Goal: Task Accomplishment & Management: Manage account settings

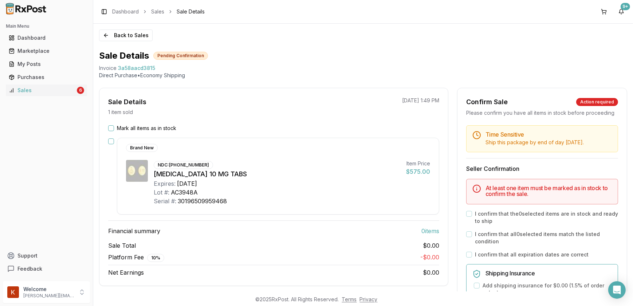
click at [111, 127] on button "Mark all items as in stock" at bounding box center [111, 128] width 6 height 6
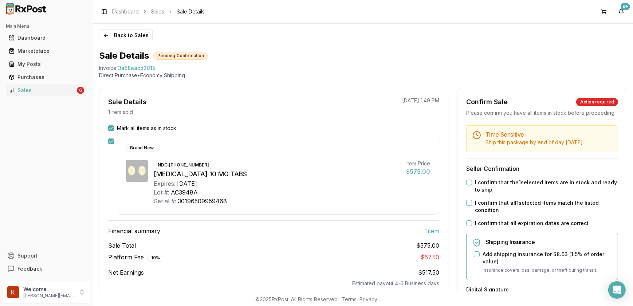
click at [470, 185] on button "I confirm that the 1 selected items are in stock and ready to ship" at bounding box center [469, 183] width 6 height 6
click at [468, 213] on div "I confirm that all 1 selected items match the listed condition" at bounding box center [542, 206] width 152 height 15
click at [467, 206] on button "I confirm that all 1 selected items match the listed condition" at bounding box center [469, 203] width 6 height 6
click at [466, 226] on button "I confirm that all expiration dates are correct" at bounding box center [469, 223] width 6 height 6
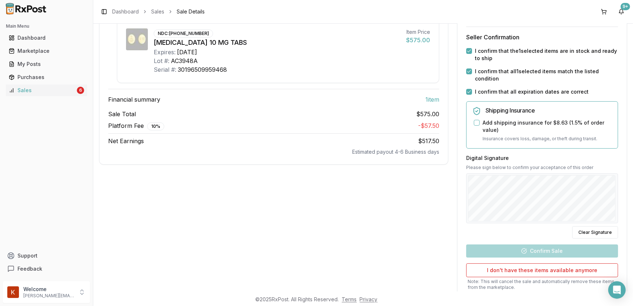
scroll to position [132, 0]
click at [474, 125] on button "Add shipping insurance for $8.63 ( 1.5 % of order value)" at bounding box center [477, 122] width 6 height 6
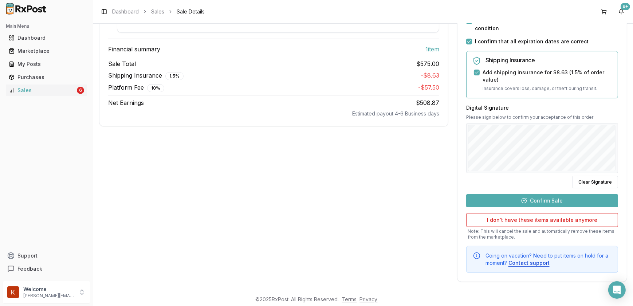
scroll to position [190, 0]
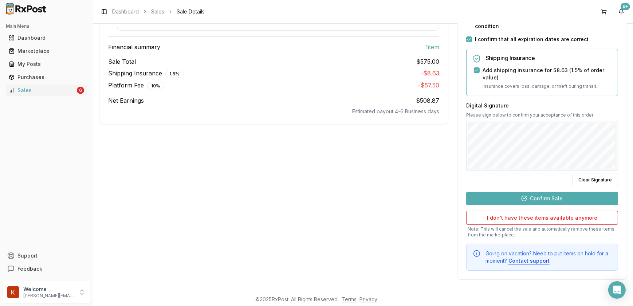
click at [563, 198] on button "Confirm Sale" at bounding box center [542, 198] width 152 height 13
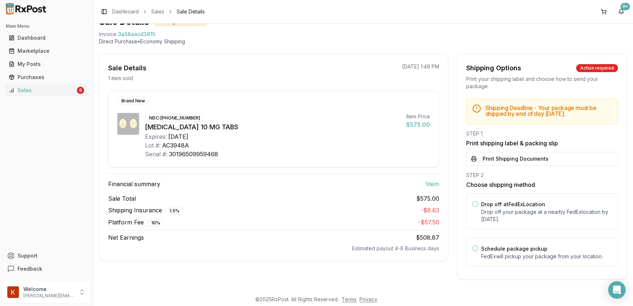
scroll to position [33, 0]
click at [499, 157] on button "Print Shipping Documents" at bounding box center [542, 160] width 152 height 14
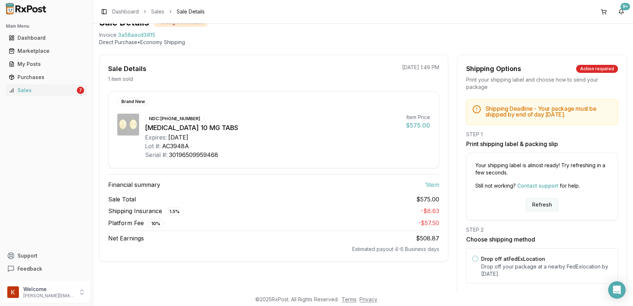
click at [538, 204] on button "Refresh" at bounding box center [542, 204] width 32 height 13
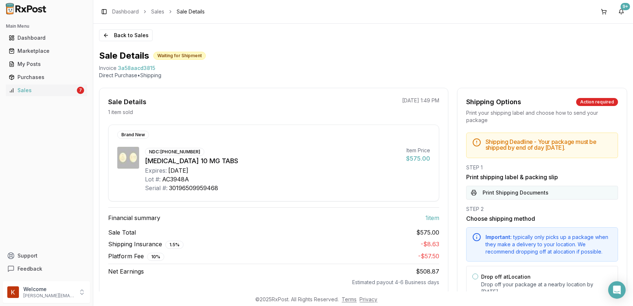
click at [507, 197] on button "Print Shipping Documents" at bounding box center [542, 193] width 152 height 14
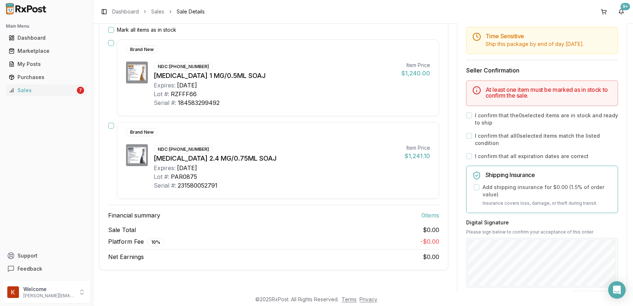
scroll to position [99, 0]
click at [111, 31] on button "Mark all items as in stock" at bounding box center [111, 29] width 6 height 6
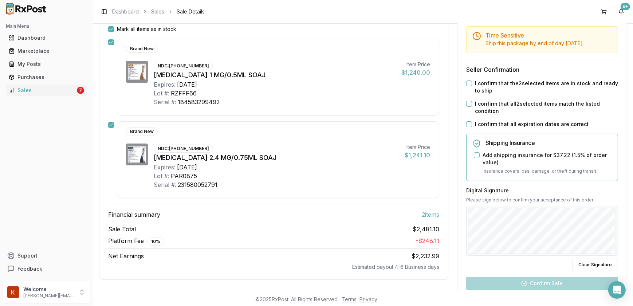
click at [466, 86] on button "I confirm that the 2 selected items are in stock and ready to ship" at bounding box center [469, 83] width 6 height 6
drag, startPoint x: 468, startPoint y: 110, endPoint x: 468, endPoint y: 114, distance: 4.7
click at [468, 107] on button "I confirm that all 2 selected items match the listed condition" at bounding box center [469, 104] width 6 height 6
click at [466, 127] on button "I confirm that all expiration dates are correct" at bounding box center [469, 124] width 6 height 6
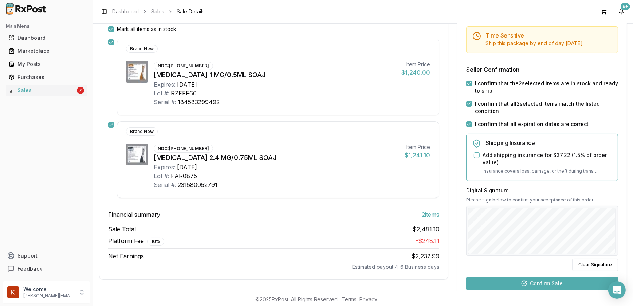
click at [474, 158] on button "Add shipping insurance for $37.22 ( 1.5 % of order value)" at bounding box center [477, 155] width 6 height 6
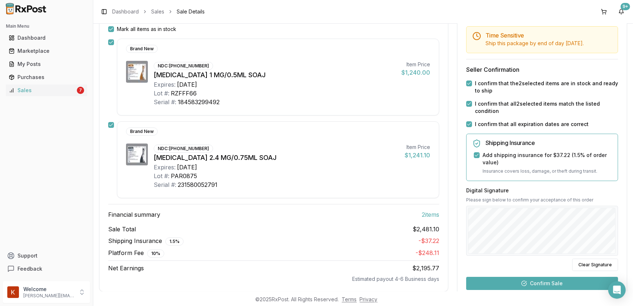
type button "on"
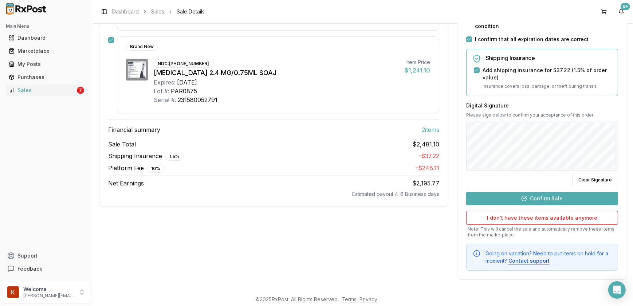
scroll to position [190, 0]
click at [566, 200] on button "Confirm Sale" at bounding box center [542, 198] width 152 height 13
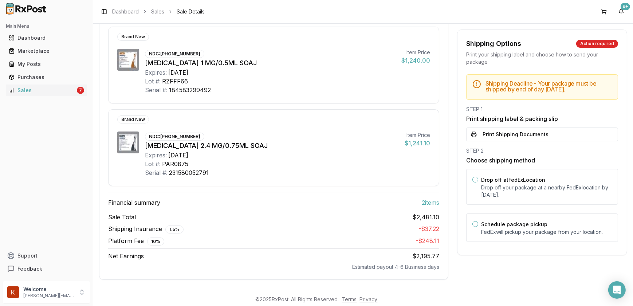
scroll to position [96, 0]
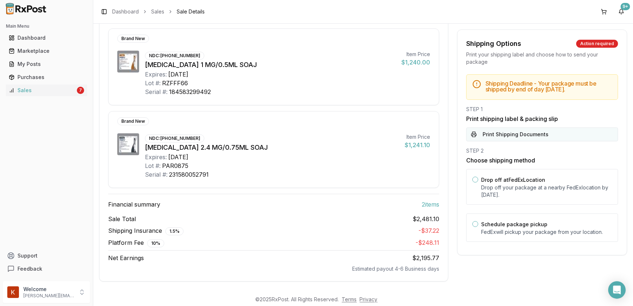
click at [496, 141] on button "Print Shipping Documents" at bounding box center [542, 134] width 152 height 14
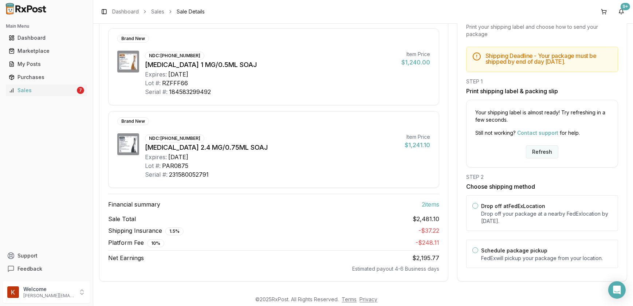
click at [547, 149] on button "Refresh" at bounding box center [542, 151] width 32 height 13
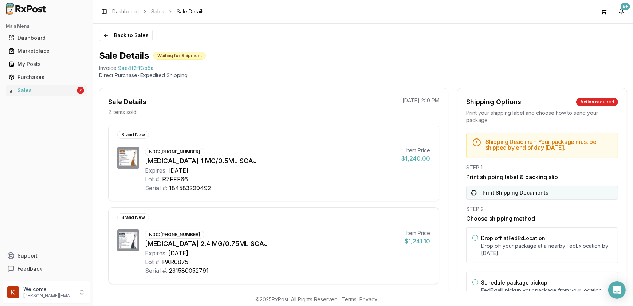
click at [500, 195] on button "Print Shipping Documents" at bounding box center [542, 193] width 152 height 14
click at [34, 35] on div "Dashboard" at bounding box center [46, 37] width 75 height 7
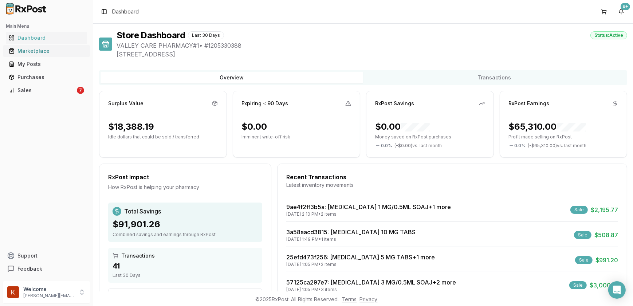
click at [30, 54] on div "Marketplace" at bounding box center [46, 50] width 75 height 7
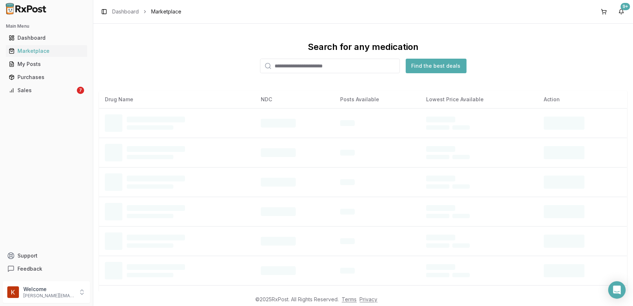
click at [288, 63] on input "search" at bounding box center [330, 66] width 140 height 15
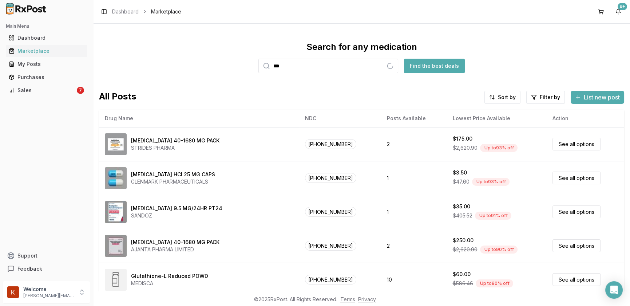
type input "**********"
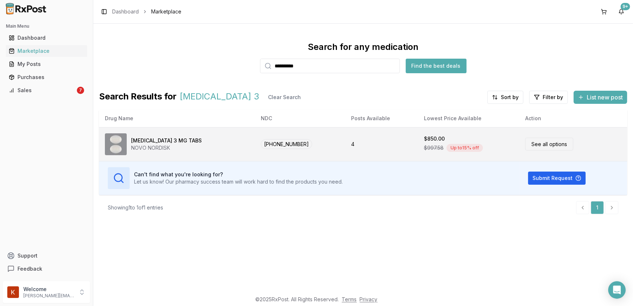
click at [150, 141] on div "Rybelsus 3 MG TABS" at bounding box center [166, 140] width 71 height 7
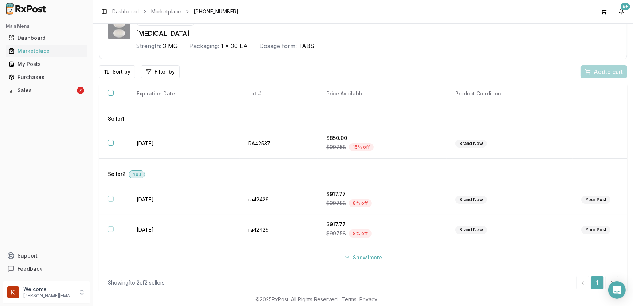
scroll to position [43, 0]
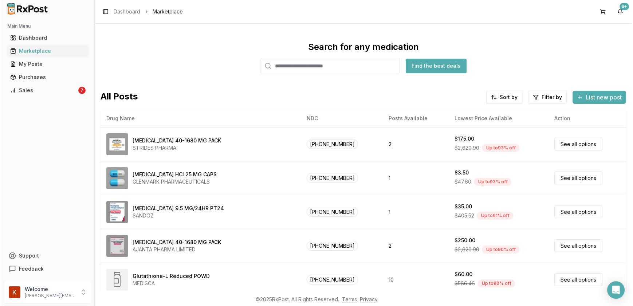
scroll to position [42, 0]
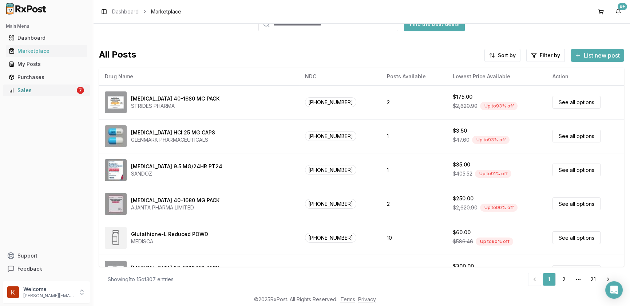
click at [32, 87] on div "Sales" at bounding box center [42, 90] width 67 height 7
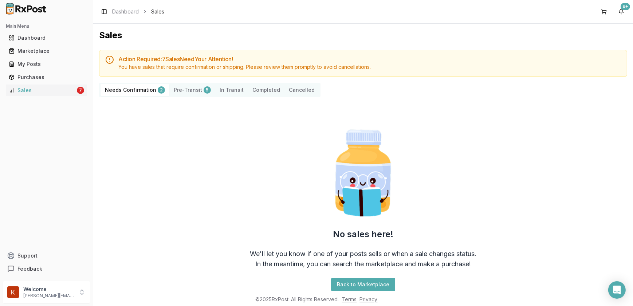
click at [138, 92] on Confirmation "Needs Confirmation 2" at bounding box center [135, 90] width 69 height 12
click at [138, 89] on Confirmation "Needs Confirmation 2" at bounding box center [135, 90] width 69 height 12
click at [185, 90] on button "Pre-Transit 5" at bounding box center [192, 90] width 46 height 12
